Goal: Task Accomplishment & Management: Manage account settings

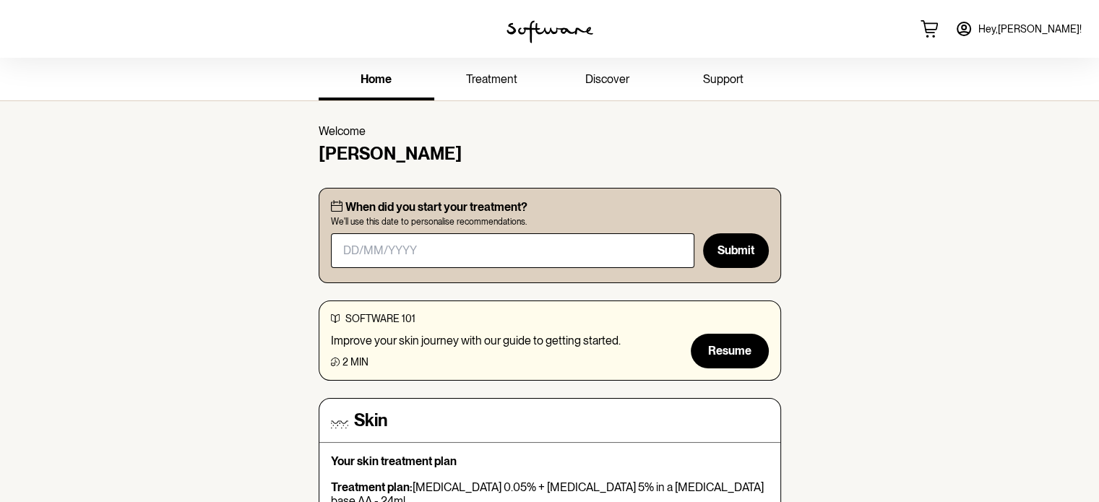
click at [490, 76] on span "treatment" at bounding box center [491, 79] width 51 height 14
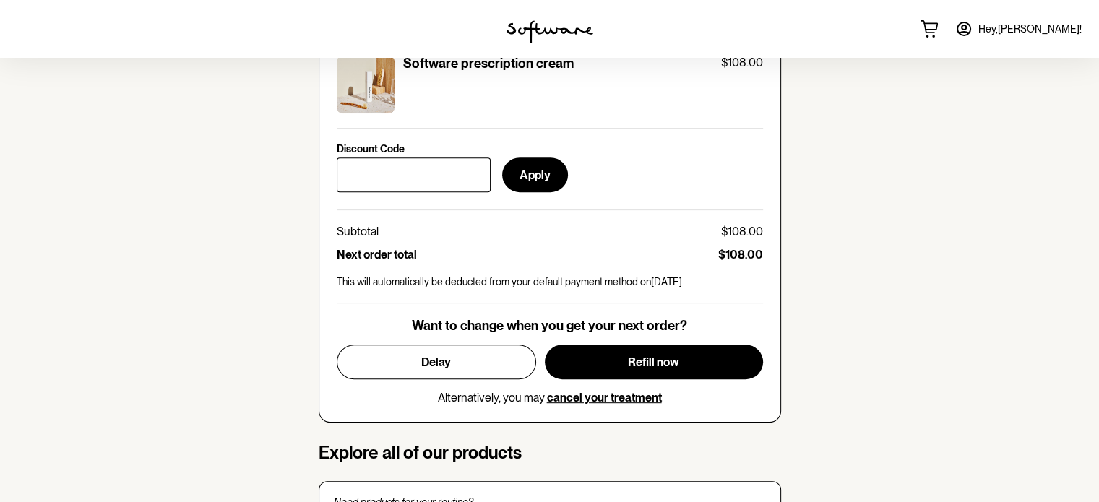
scroll to position [697, 0]
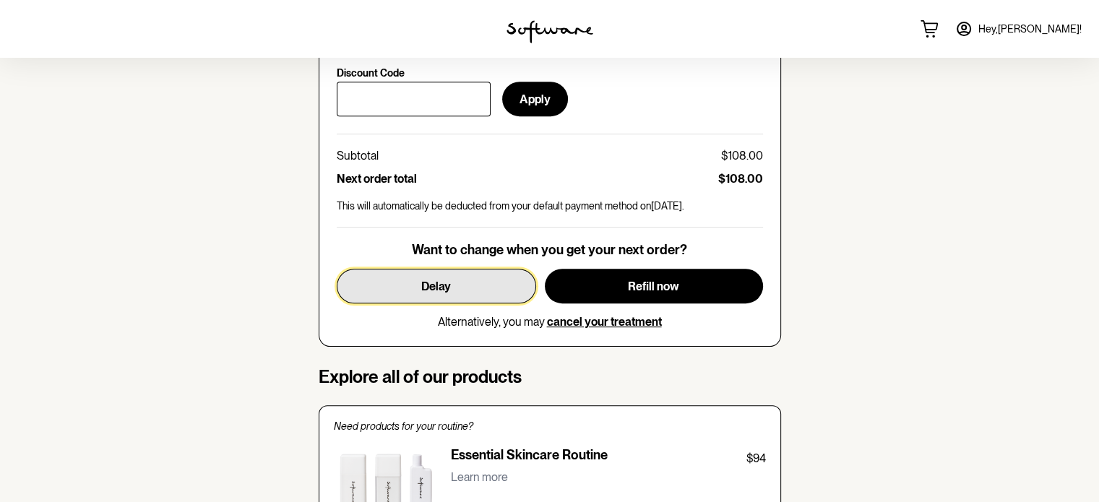
click at [402, 269] on button "Delay" at bounding box center [436, 286] width 199 height 35
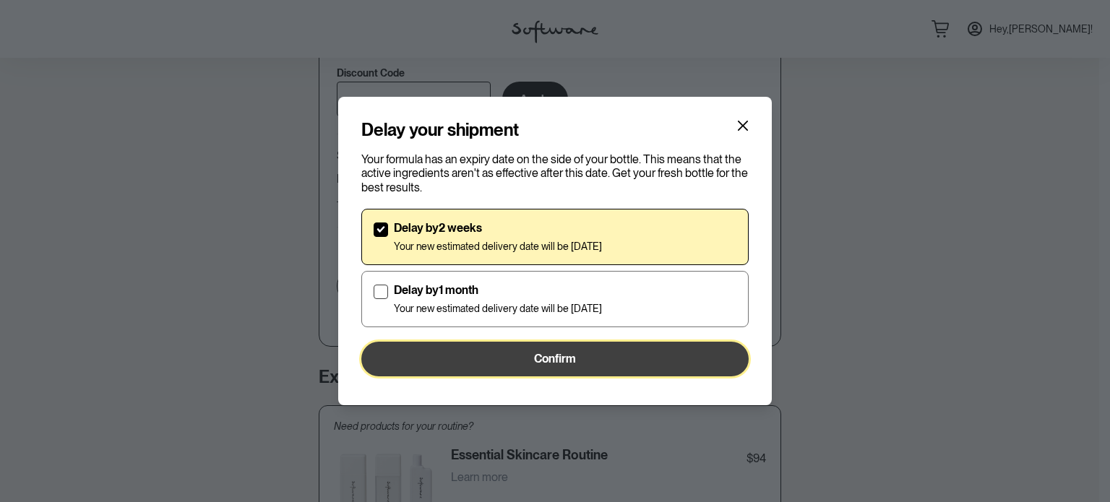
click at [454, 347] on button "Confirm" at bounding box center [554, 359] width 387 height 35
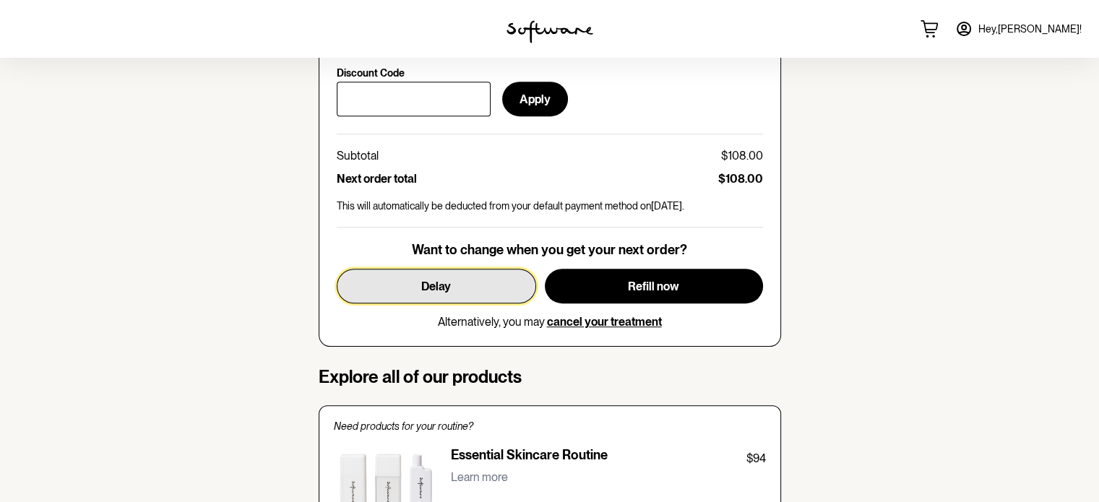
click at [429, 269] on button "Delay" at bounding box center [436, 286] width 199 height 35
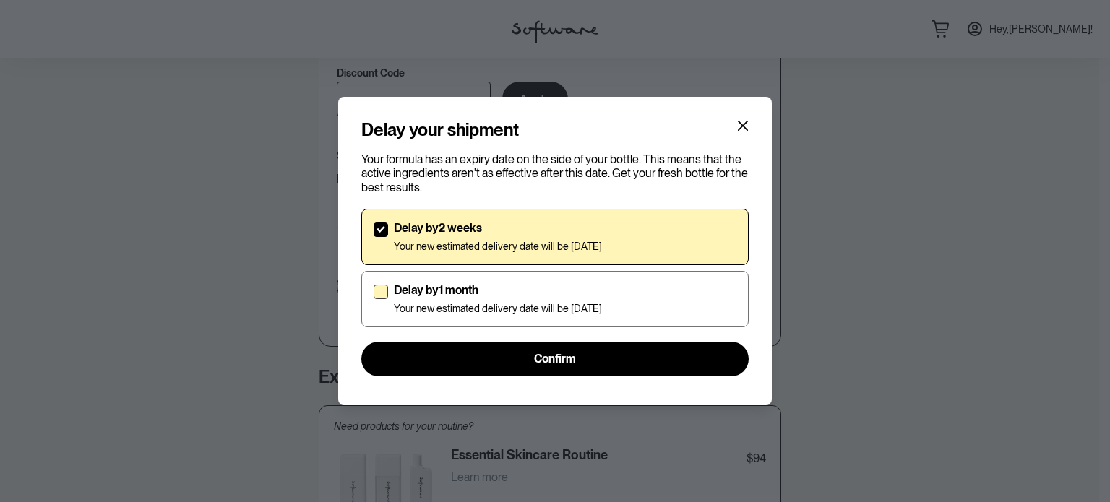
click at [431, 282] on label "Delay by 1 month Your new estimated delivery date will be [DATE]" at bounding box center [554, 299] width 387 height 56
click at [373, 298] on input "Delay by 1 month Your new estimated delivery date will be [DATE]" at bounding box center [373, 298] width 1 height 1
checkbox input "true"
checkbox input "false"
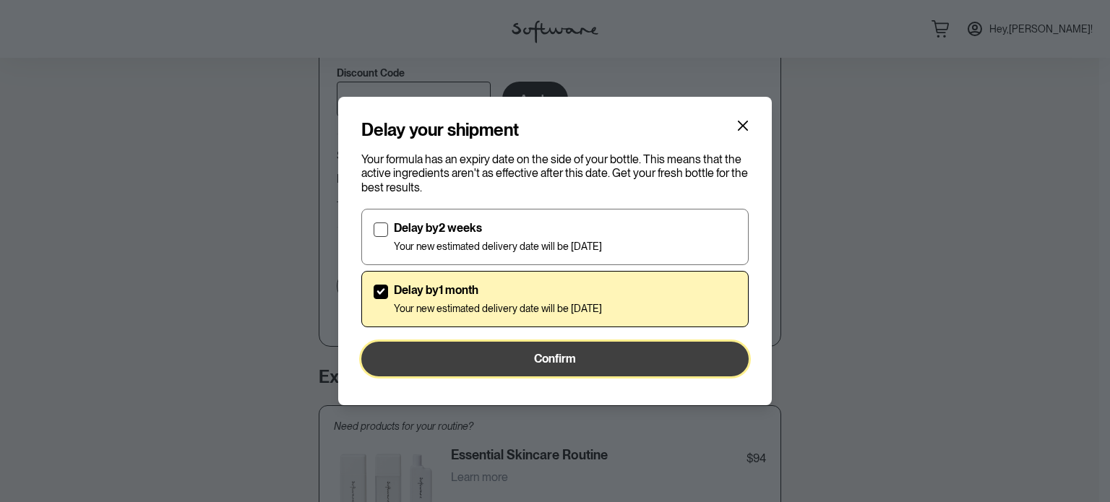
click at [446, 362] on button "Confirm" at bounding box center [554, 359] width 387 height 35
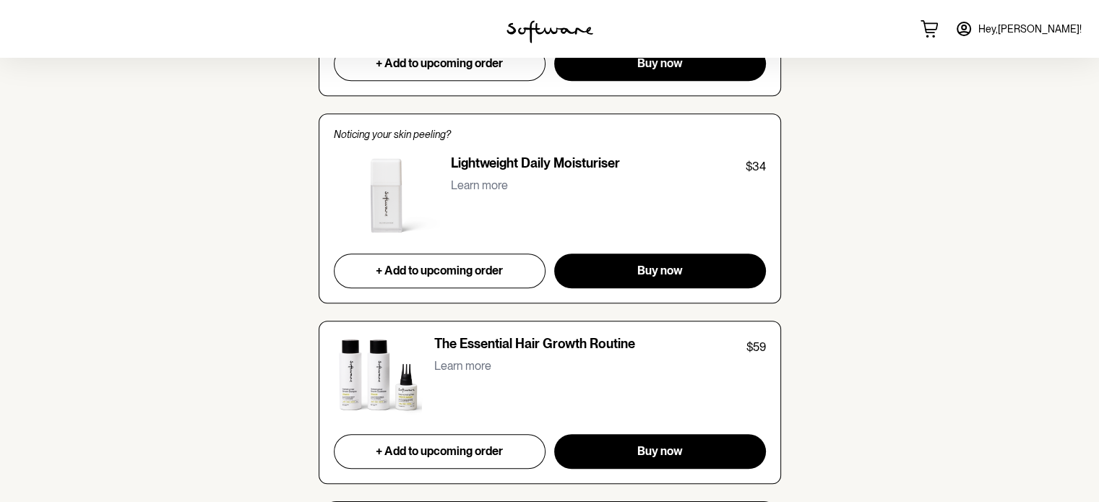
scroll to position [0, 0]
